Goal: Task Accomplishment & Management: Use online tool/utility

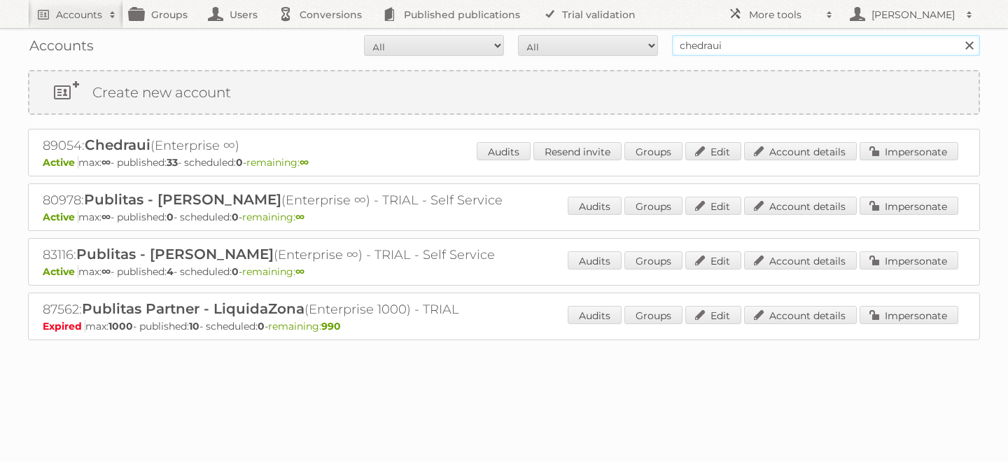
click at [732, 48] on input "chedraui" at bounding box center [826, 45] width 308 height 21
type input "optronics"
click at [959, 35] on input "Search" at bounding box center [969, 45] width 21 height 21
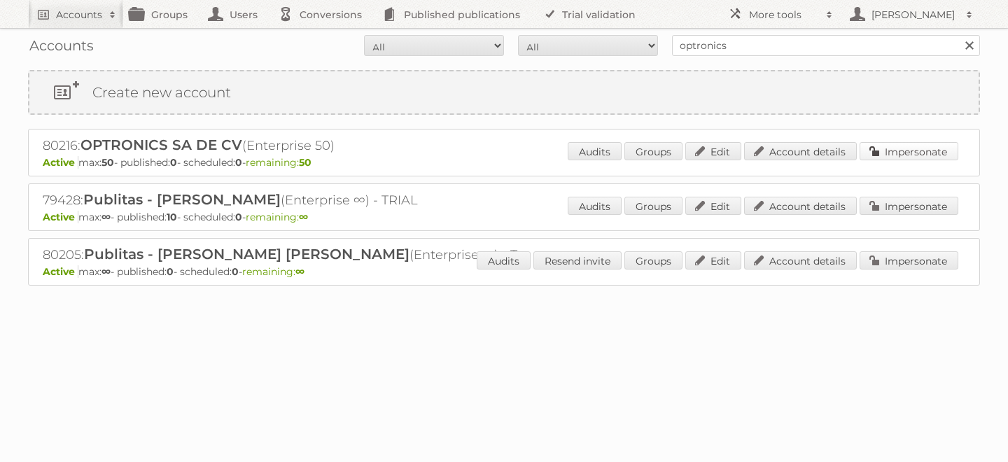
click at [889, 146] on link "Impersonate" at bounding box center [909, 151] width 99 height 18
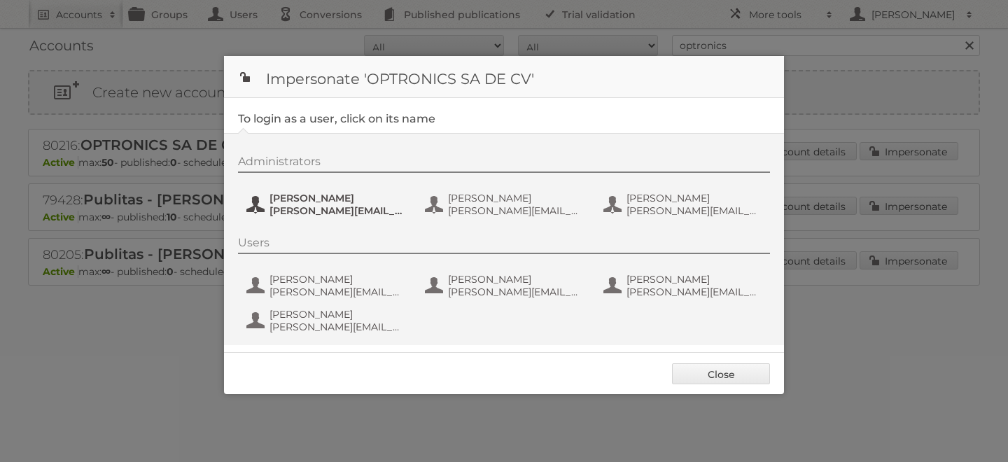
click at [309, 198] on span "[PERSON_NAME]" at bounding box center [338, 198] width 136 height 13
